Goal: Task Accomplishment & Management: Use online tool/utility

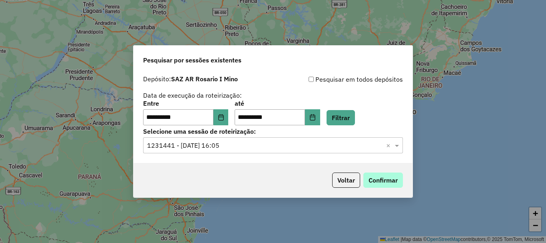
scroll to position [524, 0]
click at [377, 177] on button "Confirmar" at bounding box center [383, 179] width 40 height 15
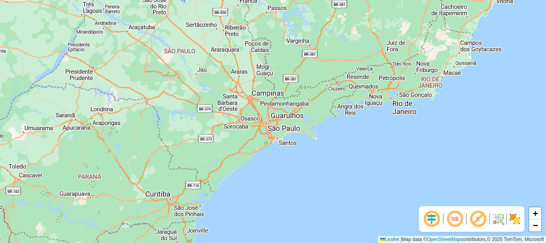
scroll to position [524, 0]
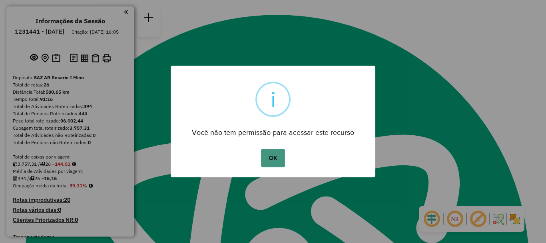
click at [261, 160] on button "OK" at bounding box center [273, 158] width 24 height 18
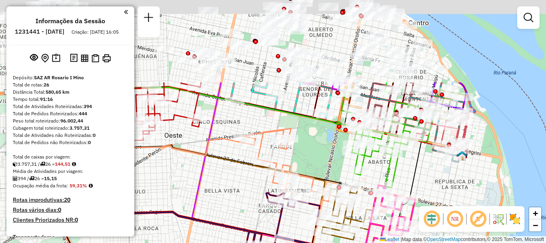
drag, startPoint x: 341, startPoint y: 60, endPoint x: 310, endPoint y: 167, distance: 111.2
click at [310, 167] on div "Janela de atendimento Grade de atendimento Capacidade Transportadoras Veículos …" at bounding box center [273, 121] width 546 height 243
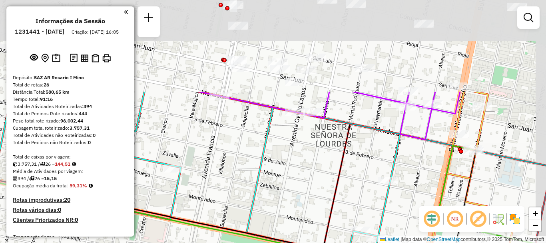
drag, startPoint x: 309, startPoint y: 83, endPoint x: 297, endPoint y: 176, distance: 94.2
click at [297, 176] on div "Janela de atendimento Grade de atendimento Capacidade Transportadoras Veículos …" at bounding box center [273, 121] width 546 height 243
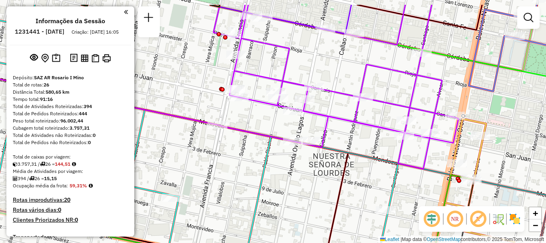
drag, startPoint x: 322, startPoint y: 142, endPoint x: 320, endPoint y: 156, distance: 14.9
click at [320, 156] on div "Janela de atendimento Grade de atendimento Capacidade Transportadoras Veículos …" at bounding box center [273, 121] width 546 height 243
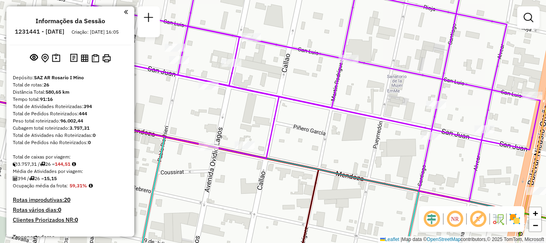
drag, startPoint x: 238, startPoint y: 140, endPoint x: 247, endPoint y: 131, distance: 13.0
click at [247, 131] on div "Janela de atendimento Grade de atendimento Capacidade Transportadoras Veículos …" at bounding box center [273, 121] width 546 height 243
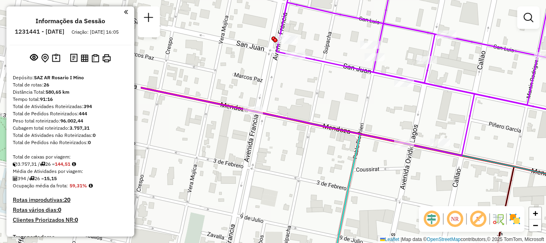
drag, startPoint x: 306, startPoint y: 134, endPoint x: 501, endPoint y: 131, distance: 195.6
click at [501, 131] on div "Janela de atendimento Grade de atendimento Capacidade Transportadoras Veículos …" at bounding box center [273, 121] width 546 height 243
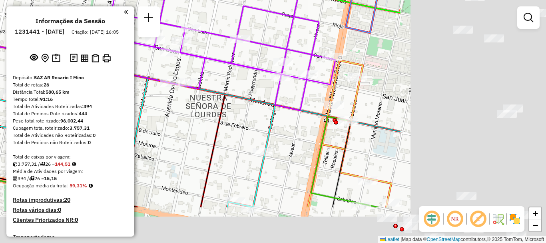
drag, startPoint x: 385, startPoint y: 134, endPoint x: 229, endPoint y: 96, distance: 160.9
click at [229, 96] on icon at bounding box center [72, 61] width 655 height 139
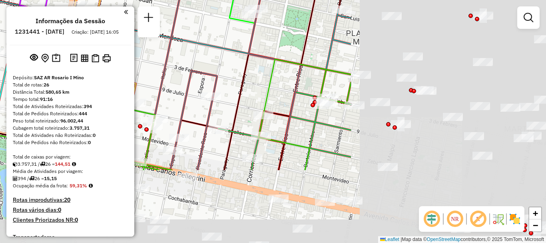
drag, startPoint x: 299, startPoint y: 139, endPoint x: 107, endPoint y: 72, distance: 203.7
click at [107, 72] on hb-router-mapa "Informações da Sessão 1231441 - [DATE] Criação: [DATE] 16:05 Depósito: SAZ AR […" at bounding box center [273, 121] width 546 height 243
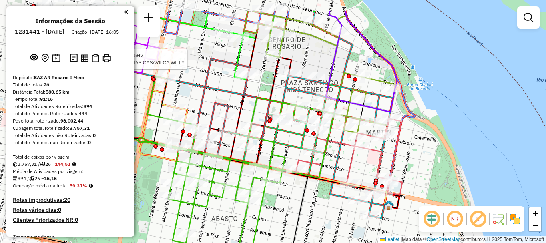
drag, startPoint x: 276, startPoint y: 138, endPoint x: 346, endPoint y: 173, distance: 78.5
click at [346, 173] on icon at bounding box center [349, 156] width 106 height 76
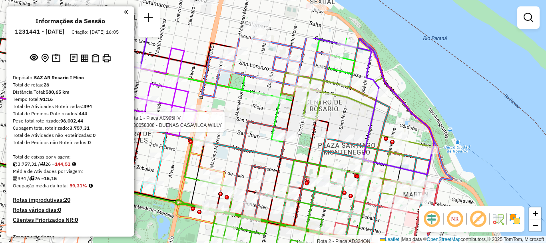
drag, startPoint x: 310, startPoint y: 143, endPoint x: 347, endPoint y: 206, distance: 72.6
click at [347, 206] on icon at bounding box center [386, 219] width 106 height 76
